Goal: Task Accomplishment & Management: Use online tool/utility

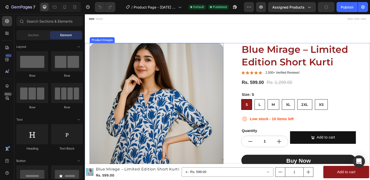
click at [176, 109] on img at bounding box center [161, 115] width 142 height 142
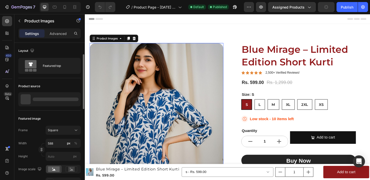
scroll to position [9, 0]
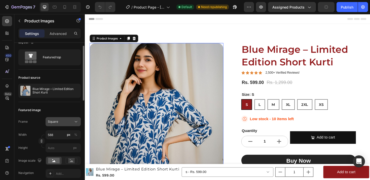
click at [58, 120] on div "Square" at bounding box center [60, 121] width 25 height 5
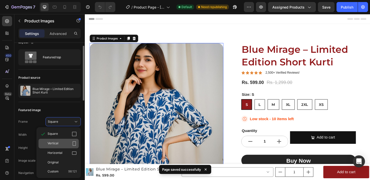
click at [66, 145] on div "Vertical" at bounding box center [62, 143] width 29 height 5
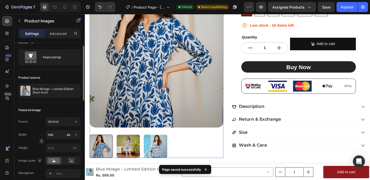
scroll to position [100, 0]
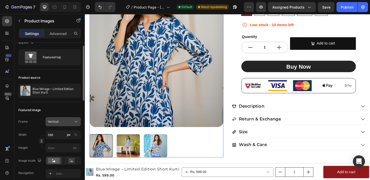
click at [59, 122] on div "Vertical" at bounding box center [60, 121] width 25 height 5
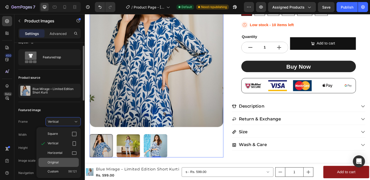
click at [52, 158] on div "Original" at bounding box center [58, 162] width 40 height 9
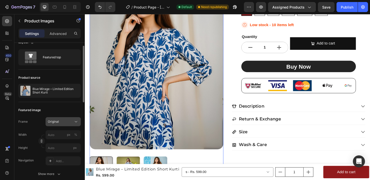
click at [63, 119] on div "Original" at bounding box center [60, 121] width 25 height 5
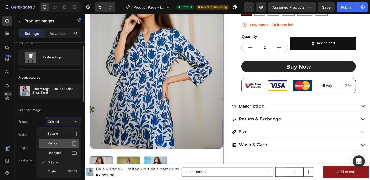
click at [58, 142] on div "Vertical" at bounding box center [62, 143] width 29 height 5
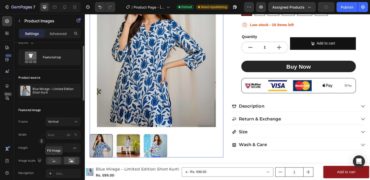
click at [53, 160] on rect at bounding box center [54, 161] width 12 height 6
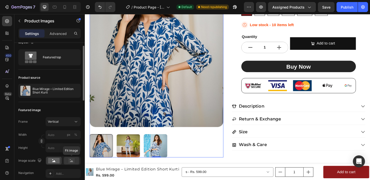
click at [69, 160] on rect at bounding box center [71, 160] width 7 height 5
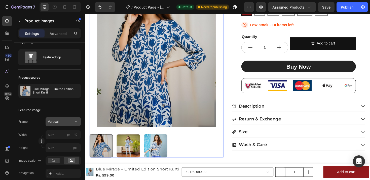
click at [61, 119] on button "Vertical" at bounding box center [63, 121] width 35 height 9
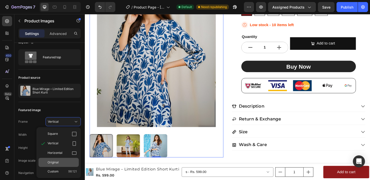
click at [52, 161] on span "Original" at bounding box center [53, 162] width 11 height 5
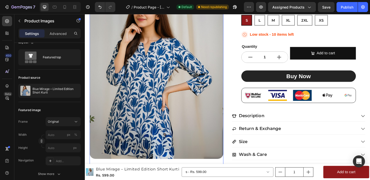
scroll to position [18, 0]
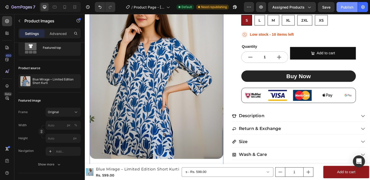
click at [347, 8] on div "Publish" at bounding box center [346, 7] width 13 height 5
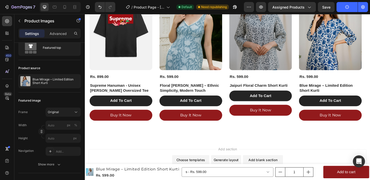
scroll to position [320, 0]
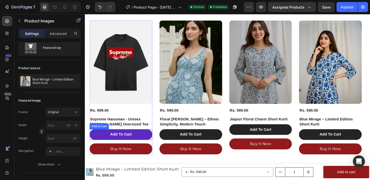
click at [139, 139] on button "Add To Cart" at bounding box center [123, 141] width 66 height 11
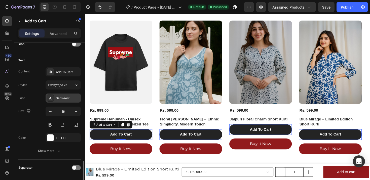
scroll to position [262, 0]
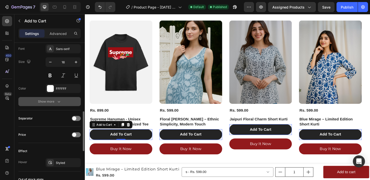
click at [54, 100] on div "Show more" at bounding box center [49, 101] width 23 height 5
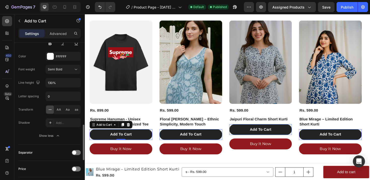
scroll to position [388, 0]
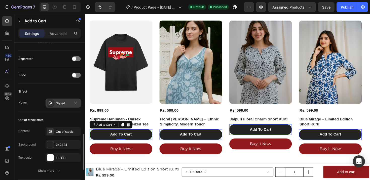
click at [49, 102] on icon at bounding box center [50, 103] width 4 height 4
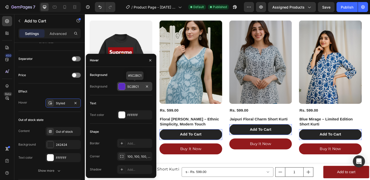
click at [120, 86] on div at bounding box center [121, 86] width 7 height 7
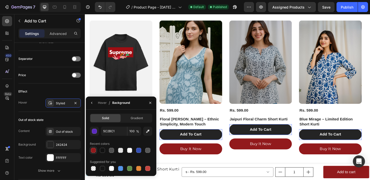
click at [95, 150] on div at bounding box center [93, 150] width 5 height 5
type input "921A1C"
click at [63, 119] on div "Out of stock state" at bounding box center [49, 120] width 62 height 8
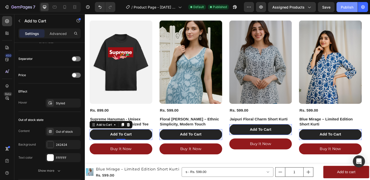
click at [344, 7] on div "Publish" at bounding box center [346, 7] width 13 height 5
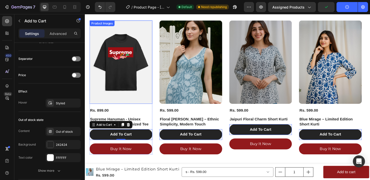
click at [127, 57] on img at bounding box center [123, 65] width 66 height 88
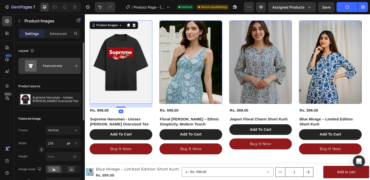
click at [53, 67] on div "Featured only" at bounding box center [58, 66] width 31 height 12
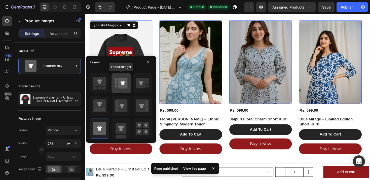
click at [118, 82] on icon at bounding box center [123, 83] width 10 height 11
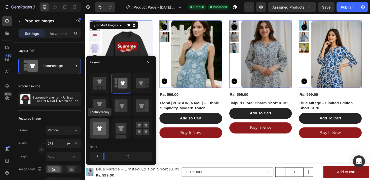
click at [100, 128] on icon at bounding box center [99, 128] width 5 height 4
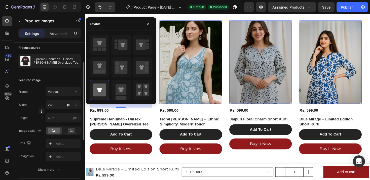
scroll to position [37, 0]
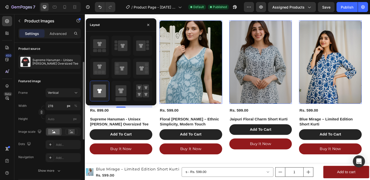
click at [33, 98] on div "Frame Vertical Width 278 px % Height px" at bounding box center [49, 105] width 62 height 35
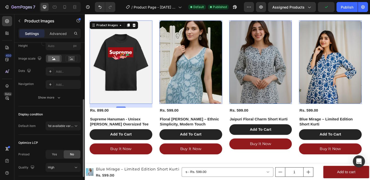
scroll to position [120, 0]
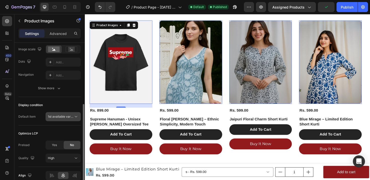
click at [61, 116] on span "1st available variant" at bounding box center [62, 117] width 28 height 4
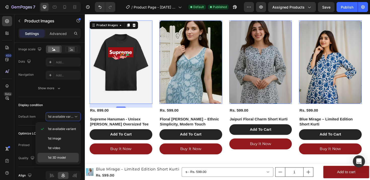
click at [58, 156] on span "1st 3D model" at bounding box center [57, 157] width 18 height 5
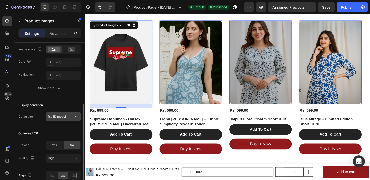
click at [52, 115] on span "1st 3D model" at bounding box center [57, 117] width 18 height 4
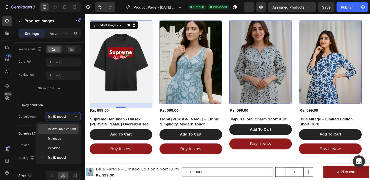
click at [52, 129] on span "1st available variant" at bounding box center [62, 129] width 28 height 5
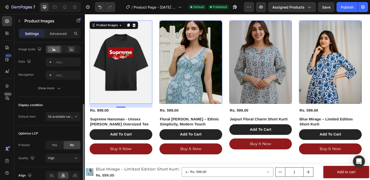
scroll to position [144, 0]
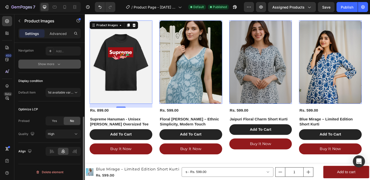
click at [56, 65] on icon "button" at bounding box center [58, 64] width 5 height 5
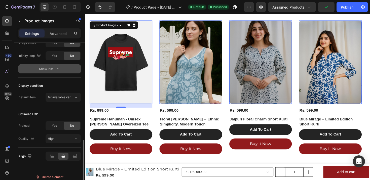
scroll to position [236, 0]
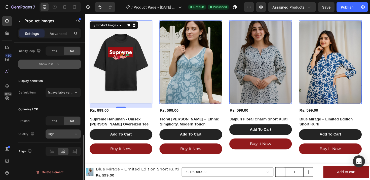
click at [57, 134] on div "High" at bounding box center [61, 134] width 26 height 5
click at [37, 137] on div "Quality High" at bounding box center [49, 133] width 62 height 9
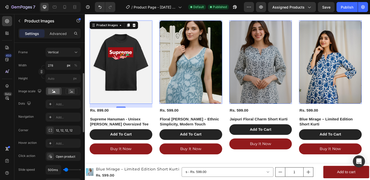
scroll to position [0, 0]
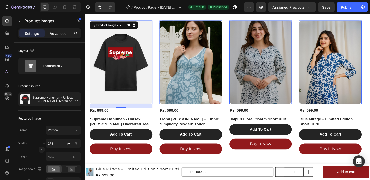
click at [54, 33] on p "Advanced" at bounding box center [58, 33] width 17 height 5
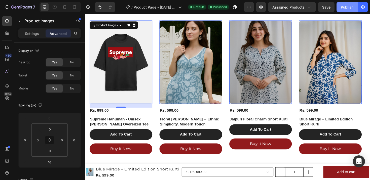
click at [339, 9] on button "Publish" at bounding box center [346, 7] width 21 height 10
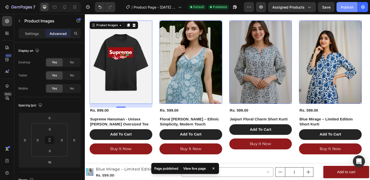
click at [345, 8] on div "Publish" at bounding box center [346, 7] width 13 height 5
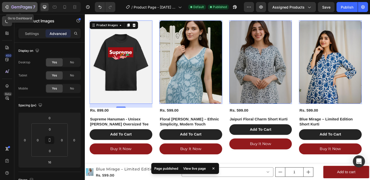
click at [9, 7] on icon "button" at bounding box center [6, 7] width 5 height 5
